Goal: Check status

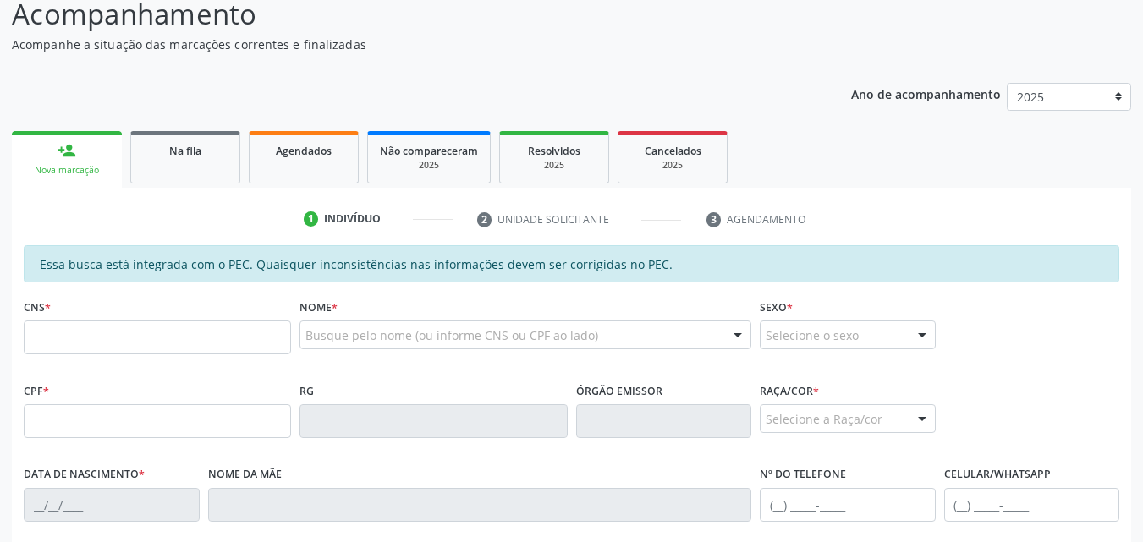
scroll to position [144, 0]
click at [336, 159] on div "Agendados" at bounding box center [303, 152] width 85 height 18
select select "8"
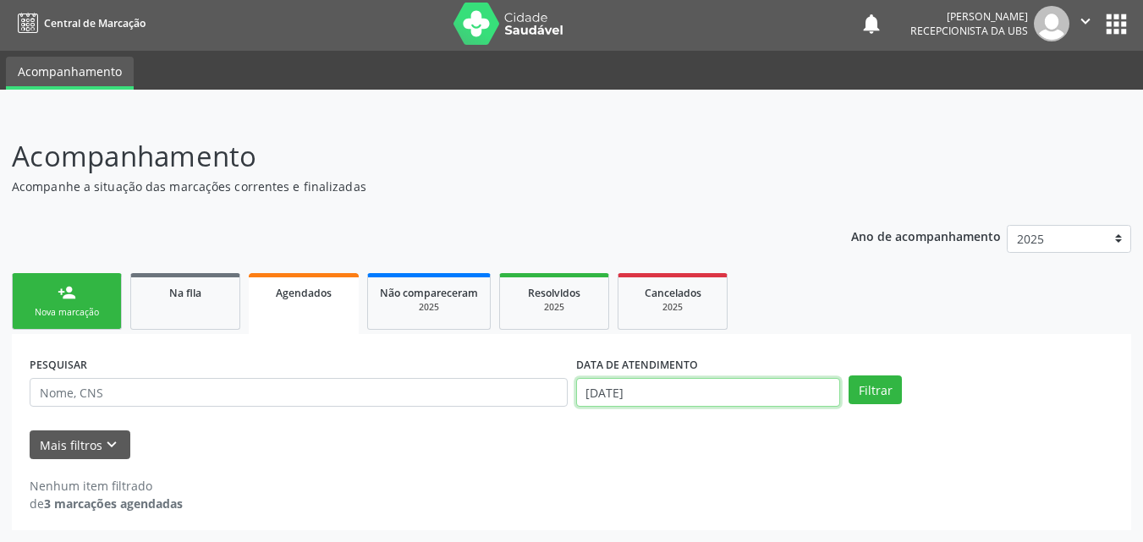
scroll to position [108, 0]
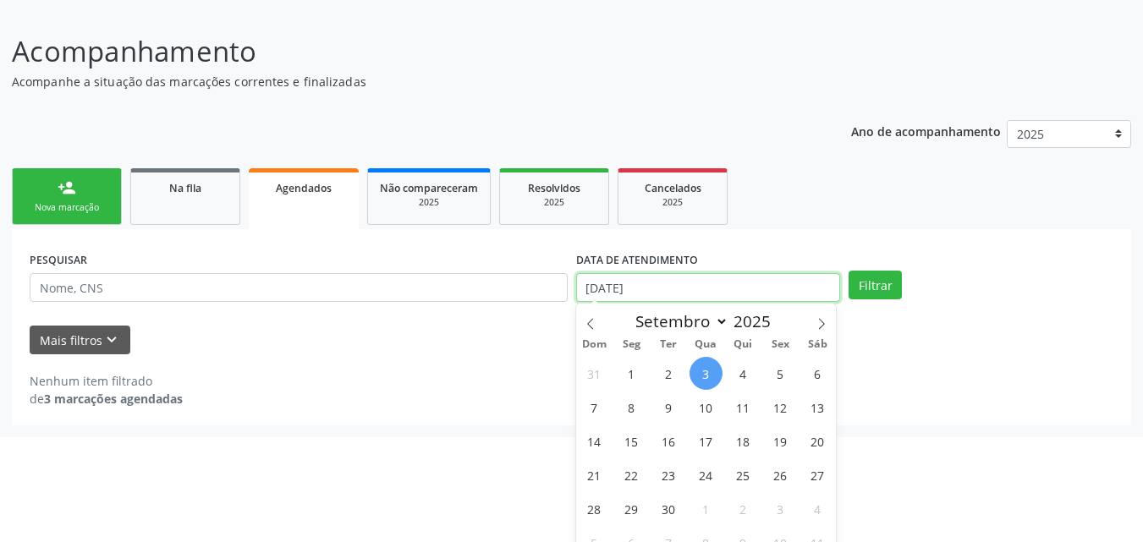
click at [637, 391] on body "Central de Marcação notifications [PERSON_NAME] Recepcionista da UBS  Configur…" at bounding box center [571, 163] width 1143 height 542
click at [632, 378] on span "1" at bounding box center [631, 373] width 33 height 33
type input "[DATE]"
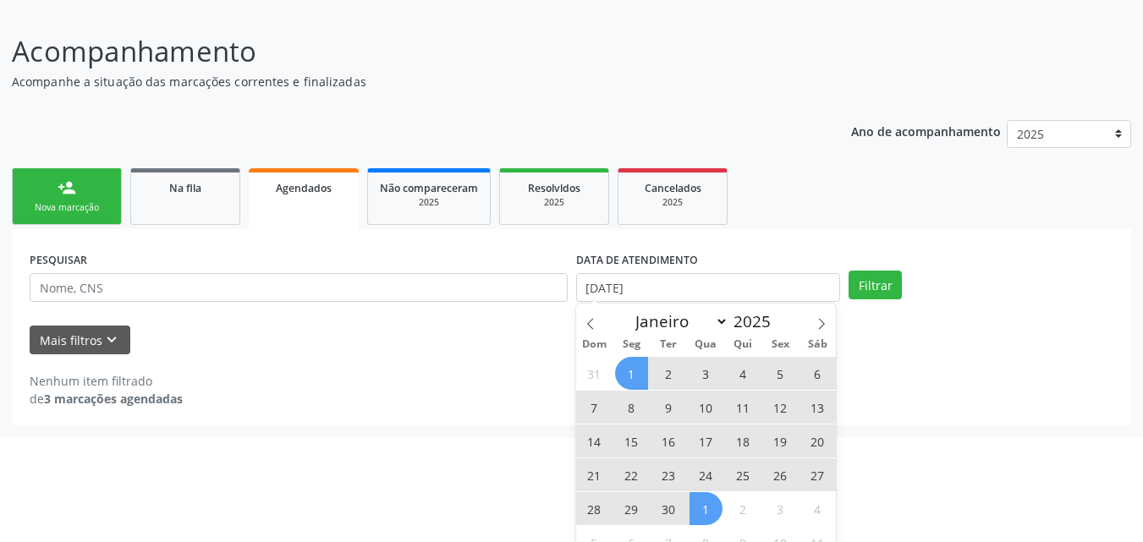
click at [691, 507] on span "1" at bounding box center [706, 508] width 33 height 33
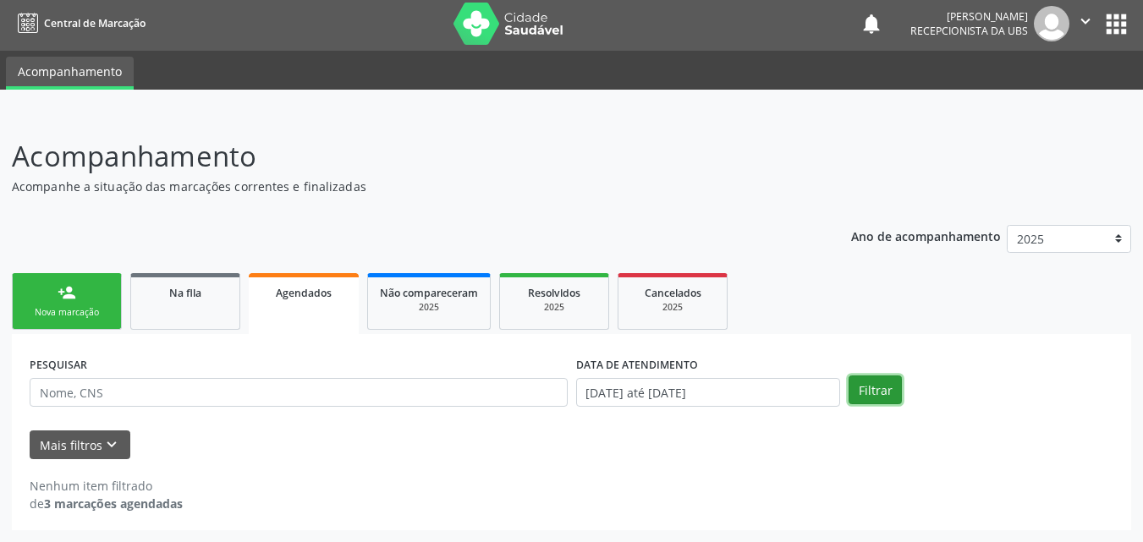
click at [871, 389] on button "Filtrar" at bounding box center [875, 390] width 53 height 29
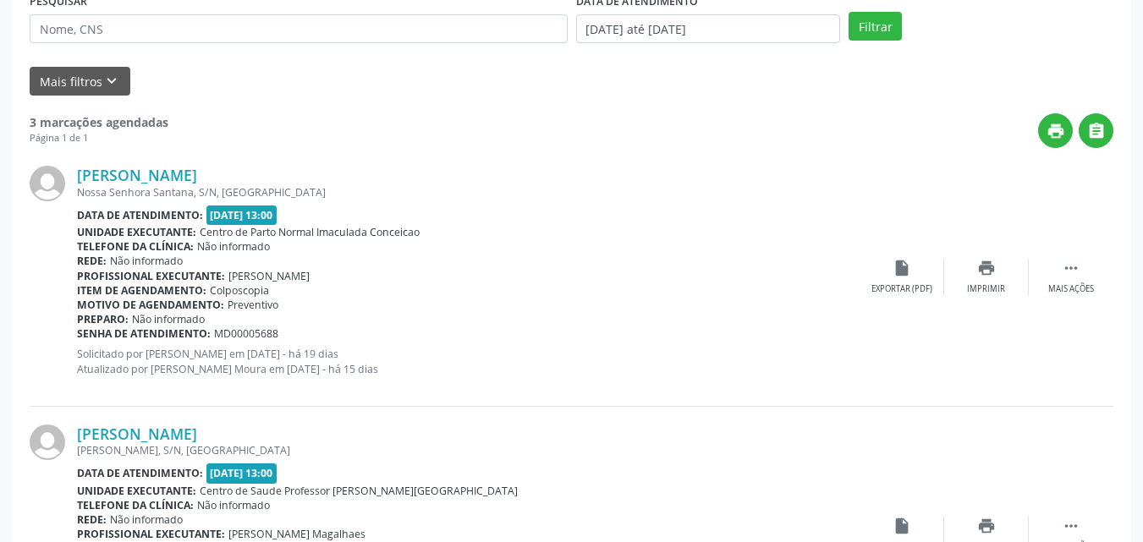
scroll to position [368, 0]
click at [1062, 250] on div "[PERSON_NAME] [GEOGRAPHIC_DATA], S/N, [GEOGRAPHIC_DATA] Data de atendimento: [D…" at bounding box center [572, 276] width 1084 height 258
click at [1070, 265] on icon "" at bounding box center [1071, 267] width 19 height 19
click at [819, 274] on icon "print" at bounding box center [817, 267] width 19 height 19
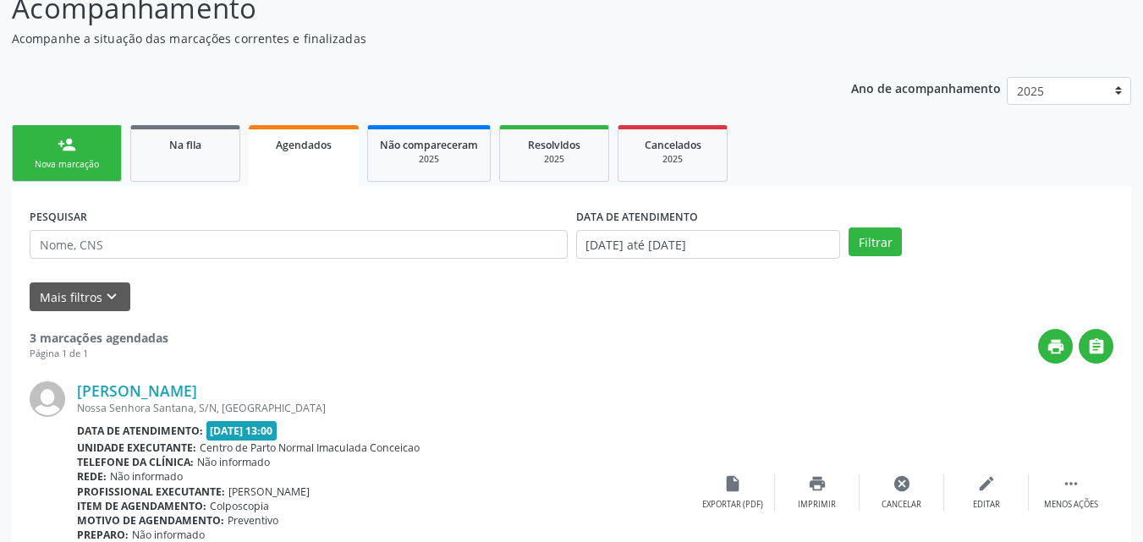
scroll to position [107, 0]
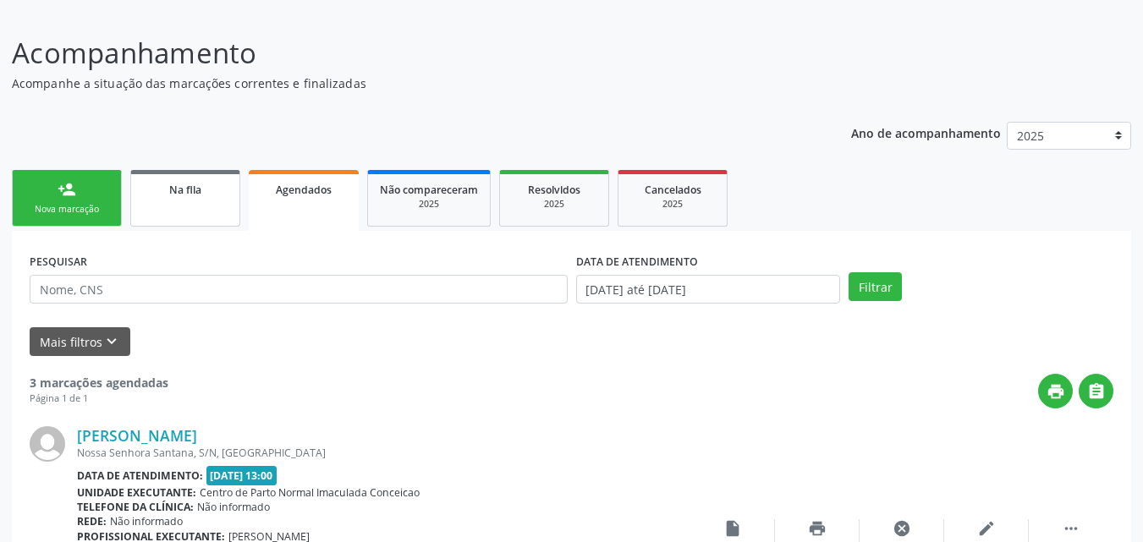
click at [173, 209] on link "Na fila" at bounding box center [185, 198] width 110 height 57
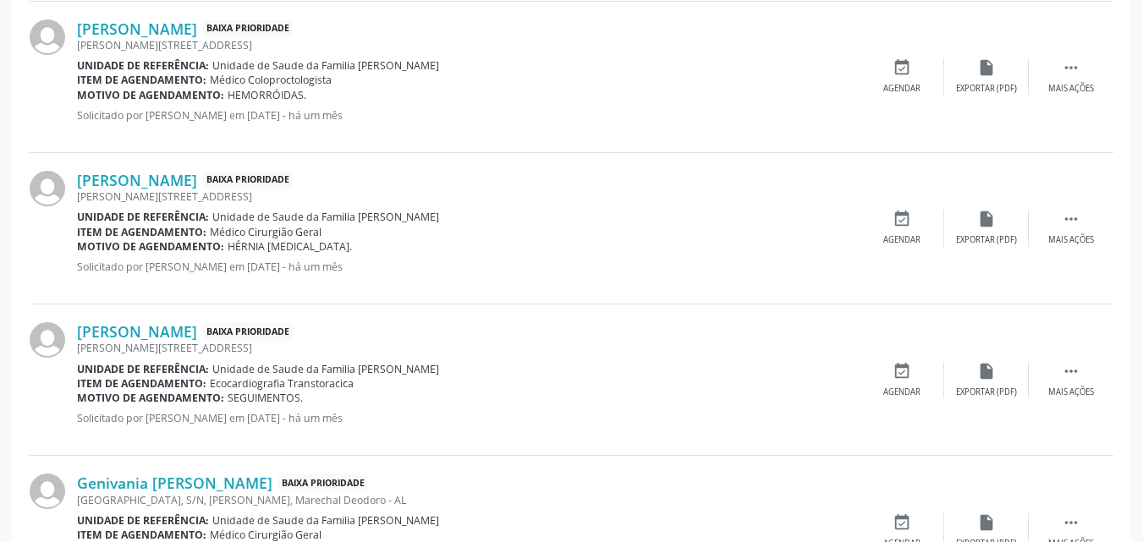
scroll to position [2354, 0]
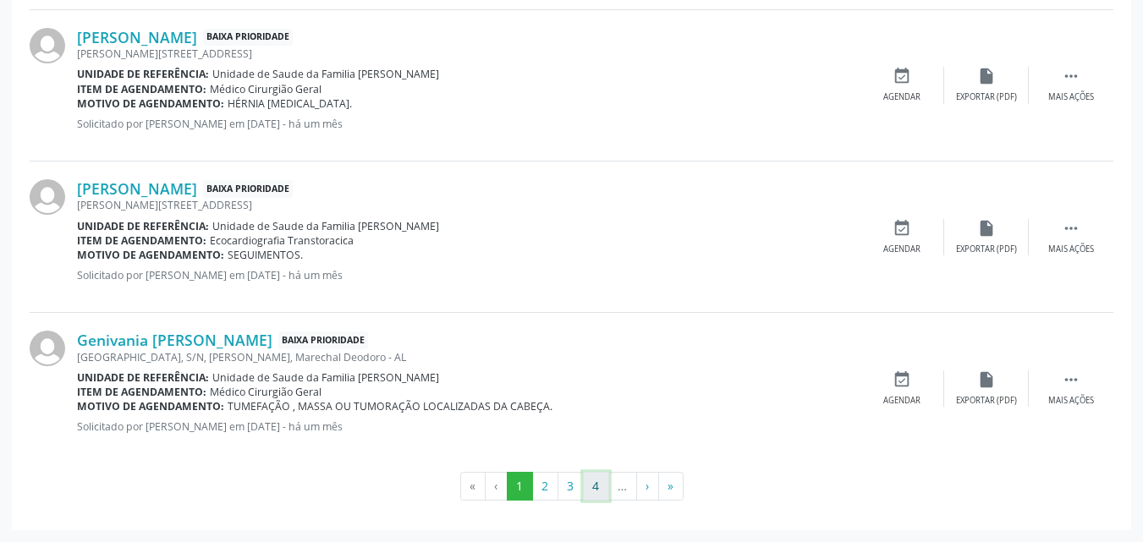
click at [600, 488] on button "4" at bounding box center [596, 486] width 26 height 29
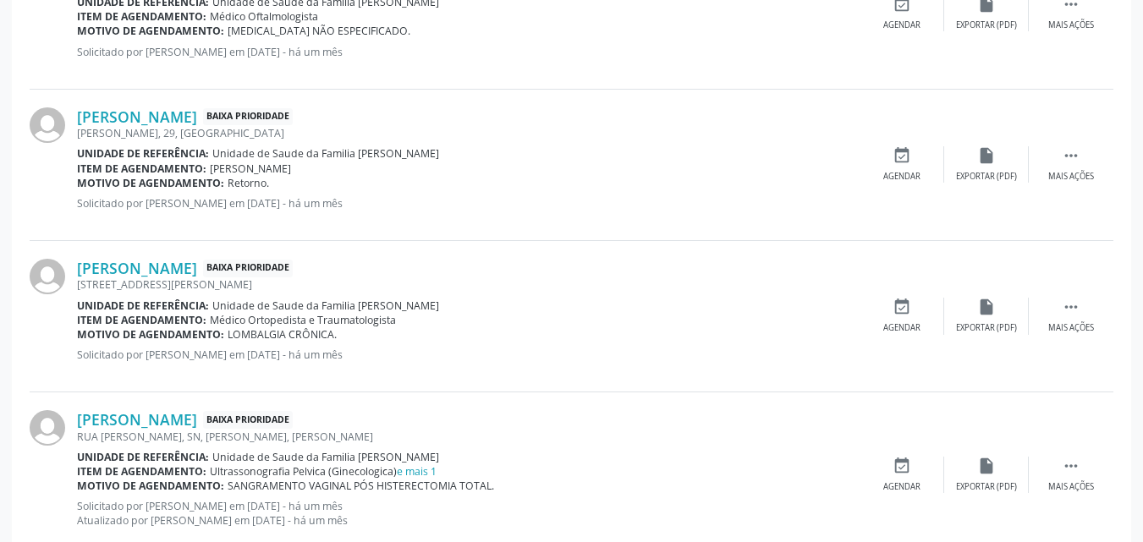
scroll to position [1638, 0]
